Goal: Information Seeking & Learning: Learn about a topic

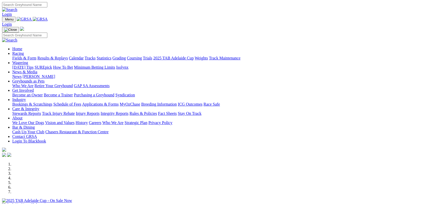
click at [24, 51] on link "Racing" at bounding box center [18, 53] width 12 height 4
click at [68, 56] on link "Results & Replays" at bounding box center [52, 58] width 30 height 4
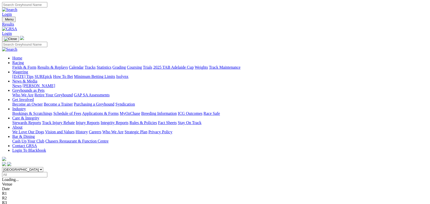
click at [41, 120] on link "Stewards Reports" at bounding box center [26, 122] width 29 height 4
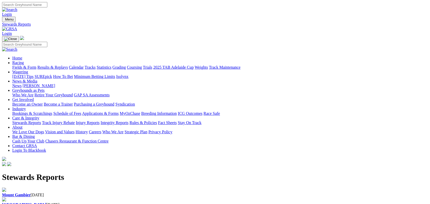
click at [46, 202] on b "[GEOGRAPHIC_DATA]" at bounding box center [24, 204] width 44 height 4
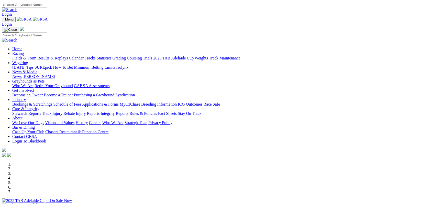
click at [24, 51] on link "Racing" at bounding box center [18, 53] width 12 height 4
click at [68, 56] on link "Results & Replays" at bounding box center [52, 58] width 30 height 4
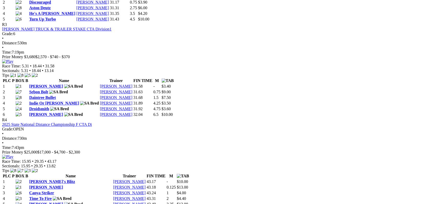
scroll to position [442, 0]
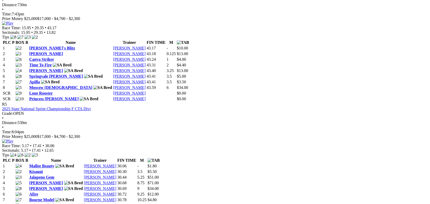
scroll to position [569, 0]
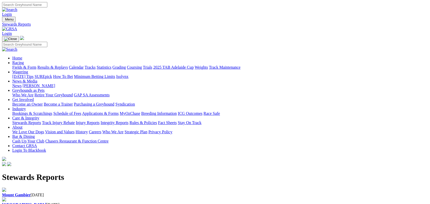
click at [128, 120] on link "Integrity Reports" at bounding box center [115, 122] width 28 height 4
click at [33, 201] on link "Stewards Inquiries" at bounding box center [17, 203] width 31 height 4
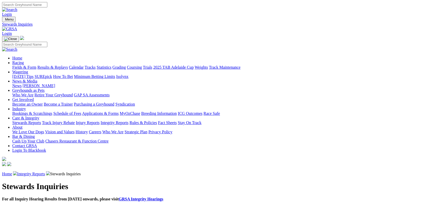
click at [128, 120] on link "Integrity Reports" at bounding box center [115, 122] width 28 height 4
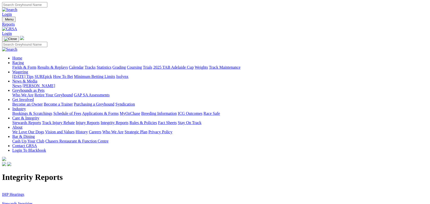
click at [24, 192] on link "IHP Hearings" at bounding box center [13, 194] width 22 height 4
